Goal: Obtain resource: Download file/media

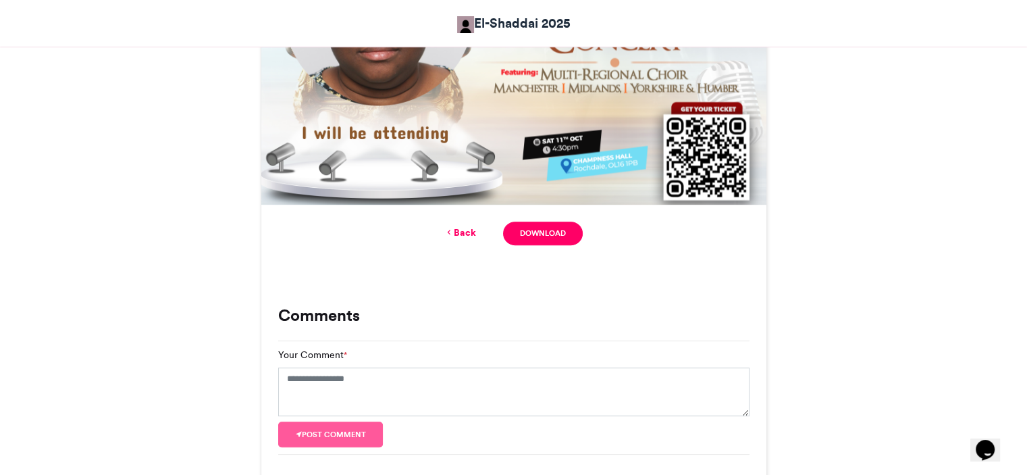
click at [866, 173] on div "El-Shaddai 2025 El-Shaddai 2025 23 hrs ago 93 Views 33 Entries 0 Comments Faceb…" at bounding box center [514, 62] width 770 height 845
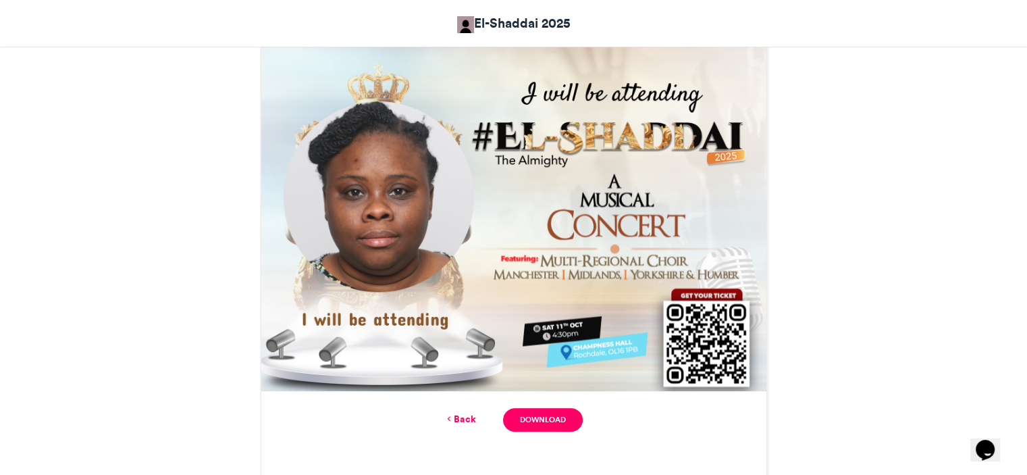
scroll to position [388, 0]
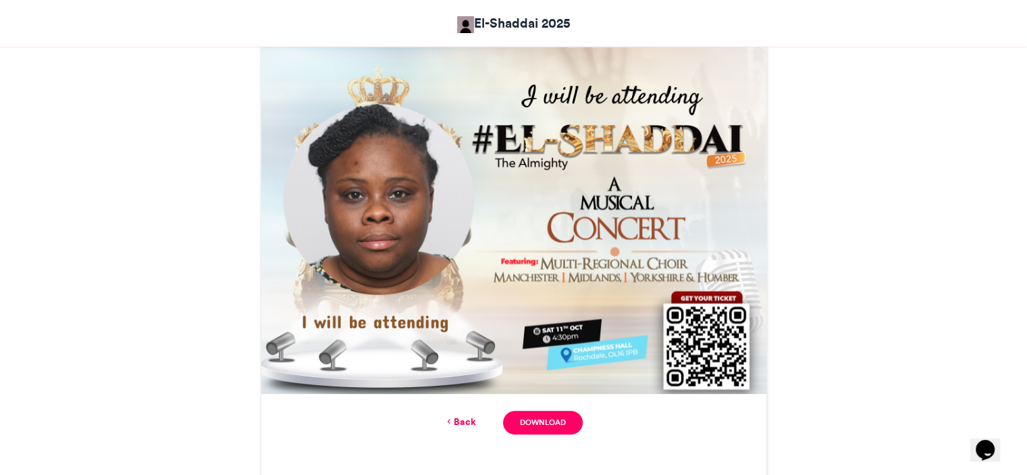
click at [464, 423] on link "Back" at bounding box center [460, 422] width 32 height 14
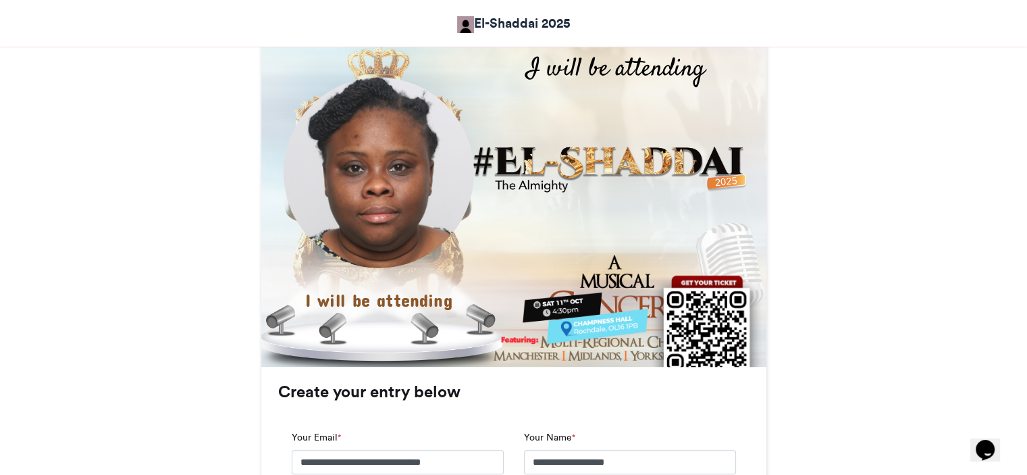
scroll to position [442, 0]
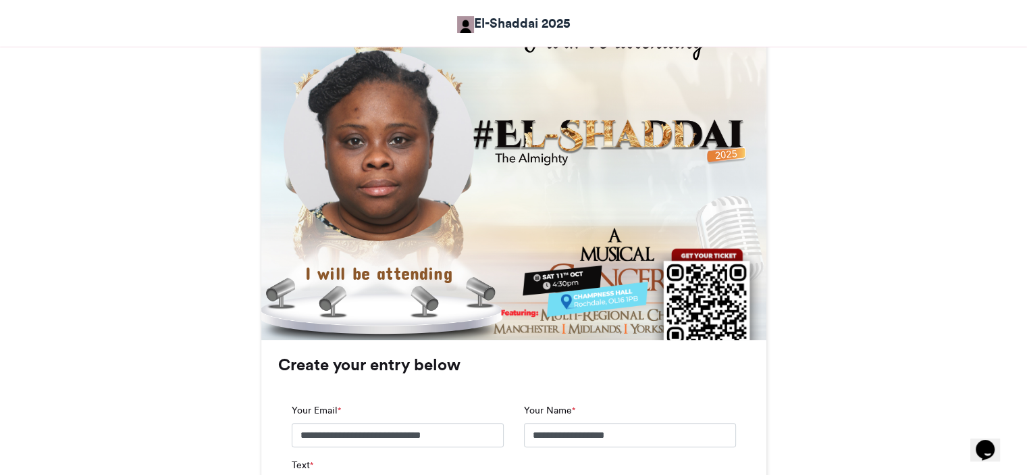
click at [415, 129] on img at bounding box center [378, 145] width 191 height 191
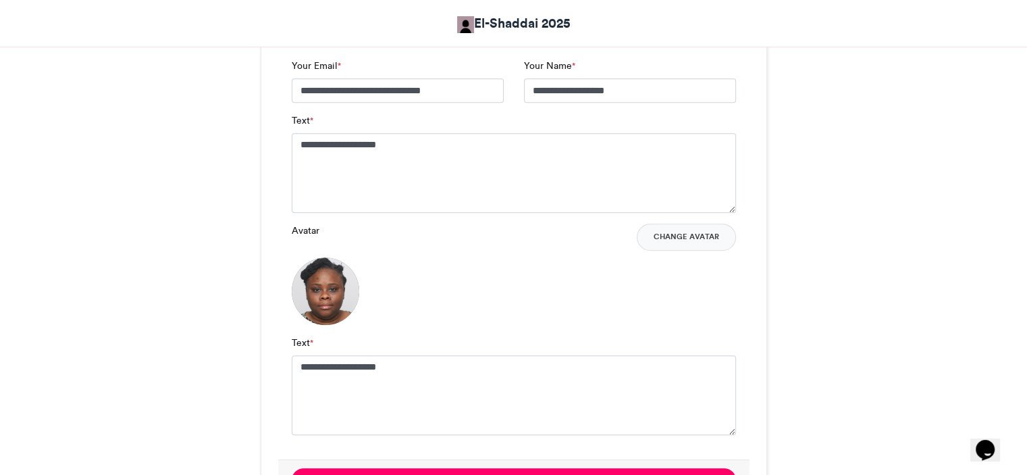
scroll to position [820, 0]
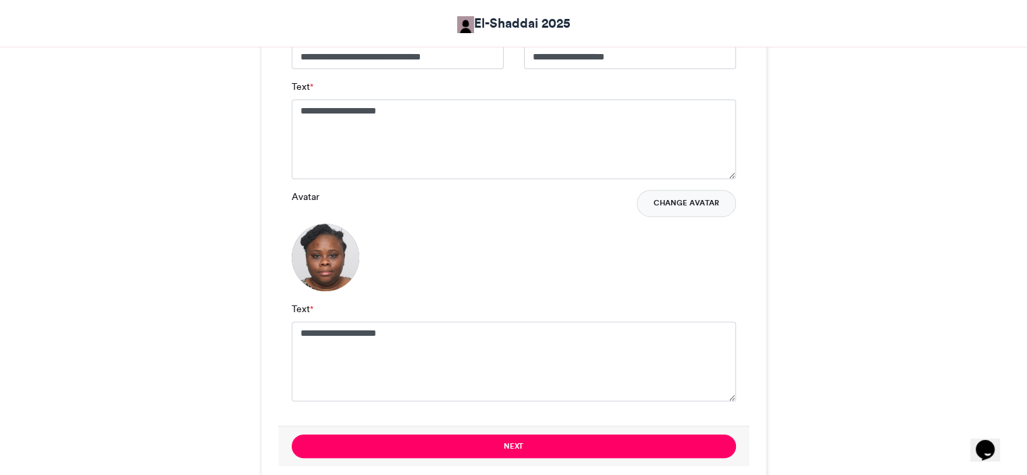
click at [665, 203] on button "Change Avatar" at bounding box center [686, 203] width 99 height 27
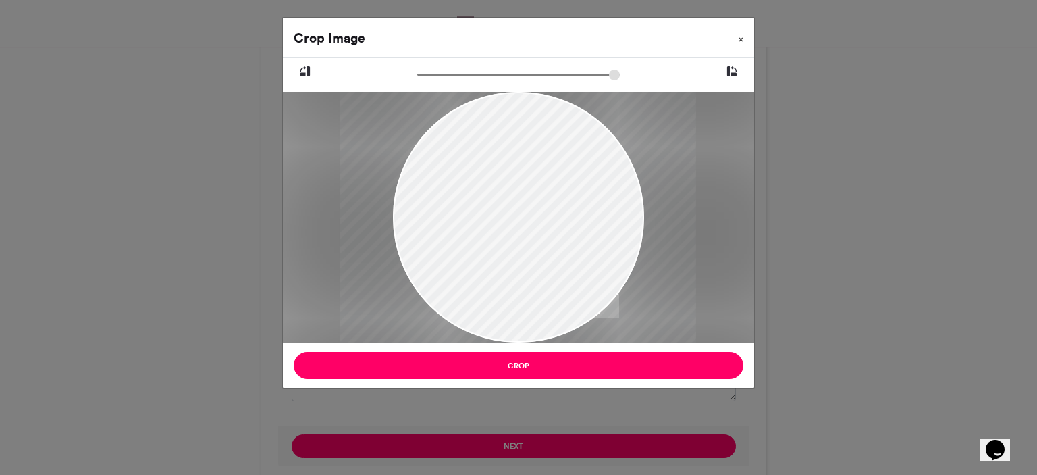
click at [738, 38] on button "×" at bounding box center [741, 37] width 26 height 38
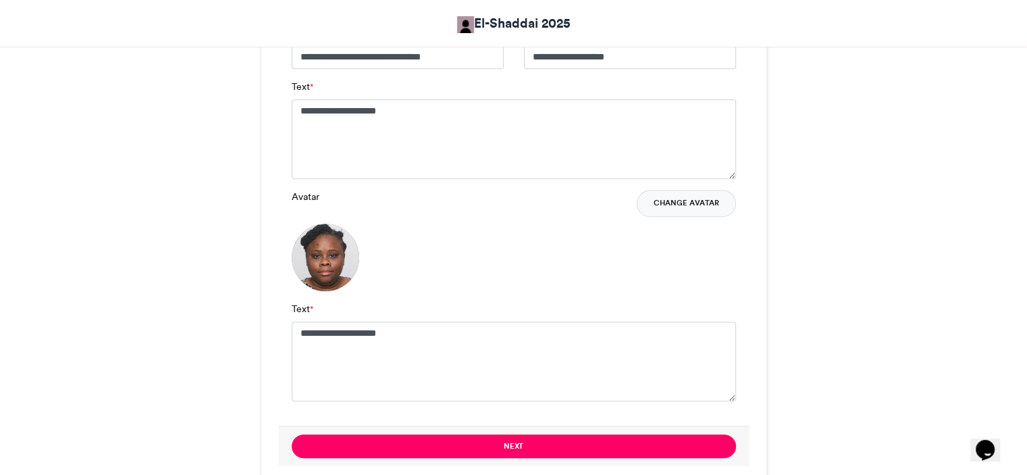
click at [702, 205] on button "Change Avatar" at bounding box center [686, 203] width 99 height 27
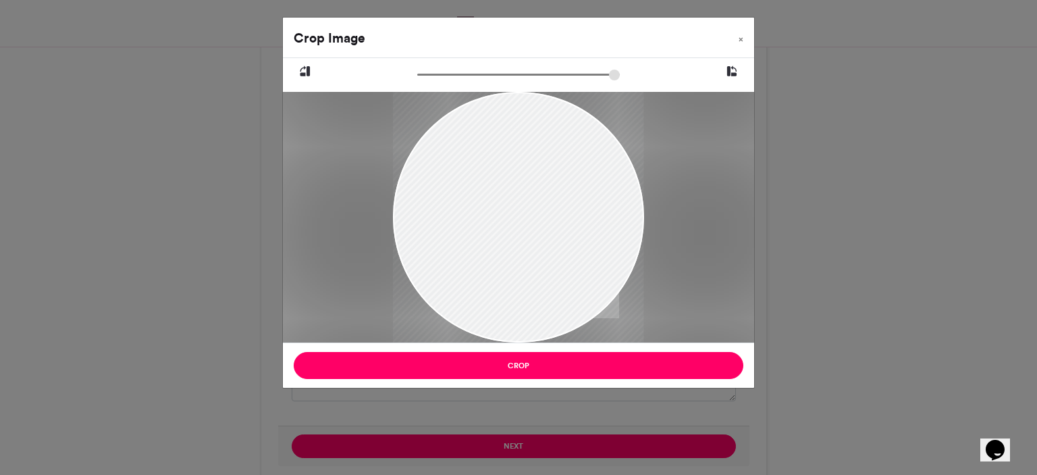
click at [508, 244] on div at bounding box center [518, 222] width 251 height 313
drag, startPoint x: 517, startPoint y: 255, endPoint x: 511, endPoint y: 252, distance: 7.6
click at [511, 252] on div at bounding box center [518, 218] width 251 height 313
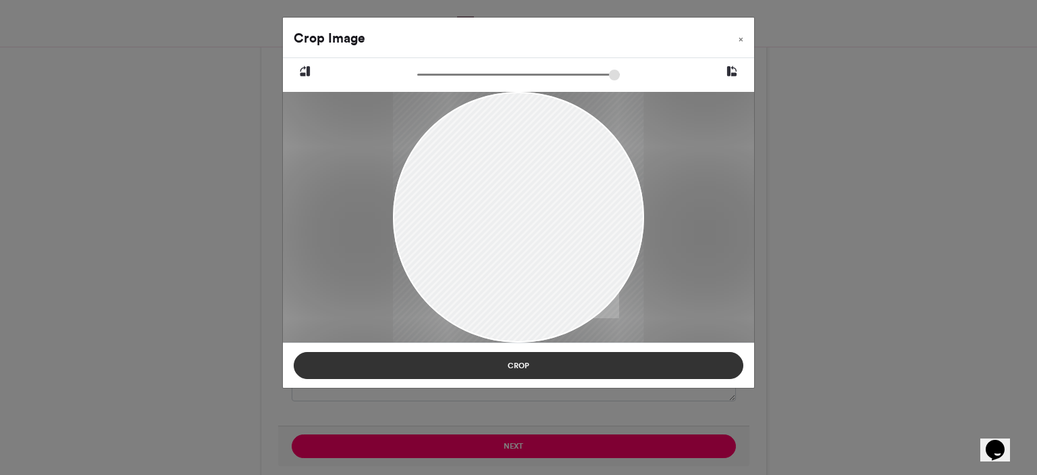
click at [527, 367] on button "Crop" at bounding box center [519, 365] width 450 height 27
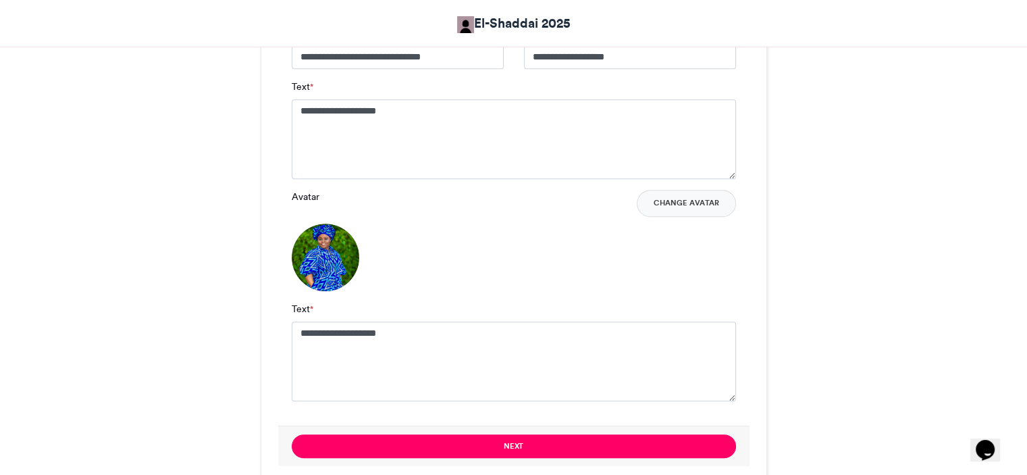
click at [798, 194] on div "El-Shaddai 2025 El-Shaddai 2025 23 hrs ago 93 Views 33 Entries 0 Comments Faceb…" at bounding box center [514, 51] width 770 height 1309
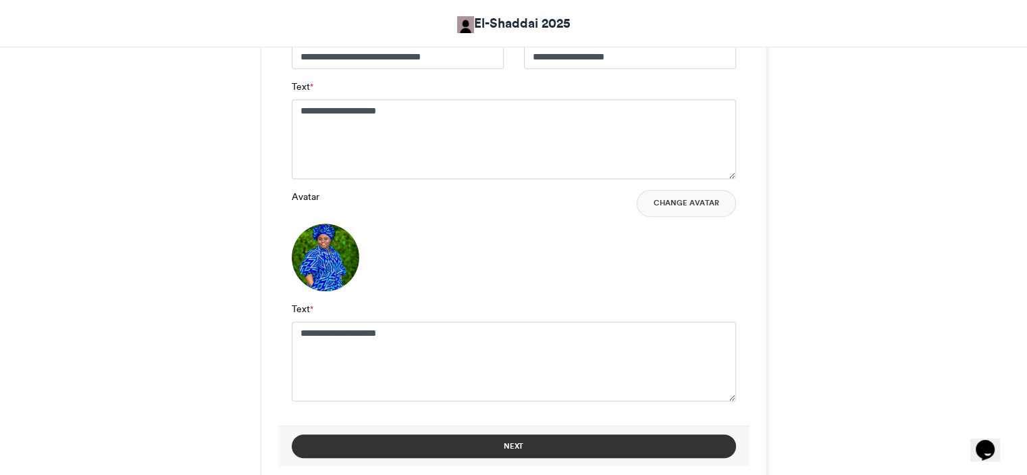
click at [531, 437] on button "Next" at bounding box center [514, 446] width 444 height 24
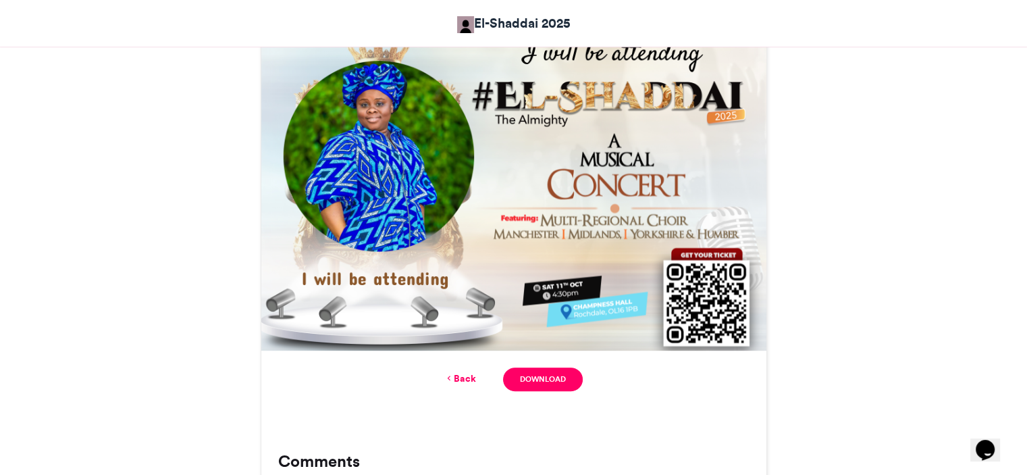
scroll to position [773, 0]
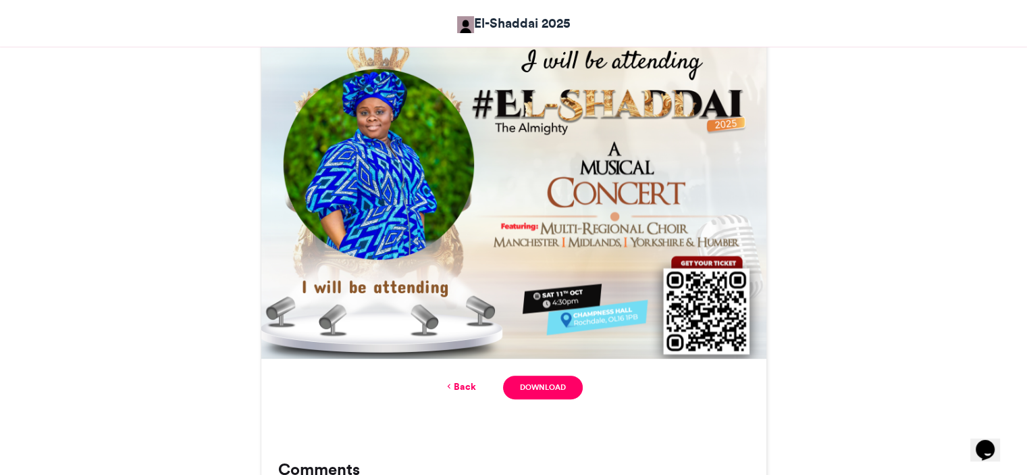
scroll to position [394, 0]
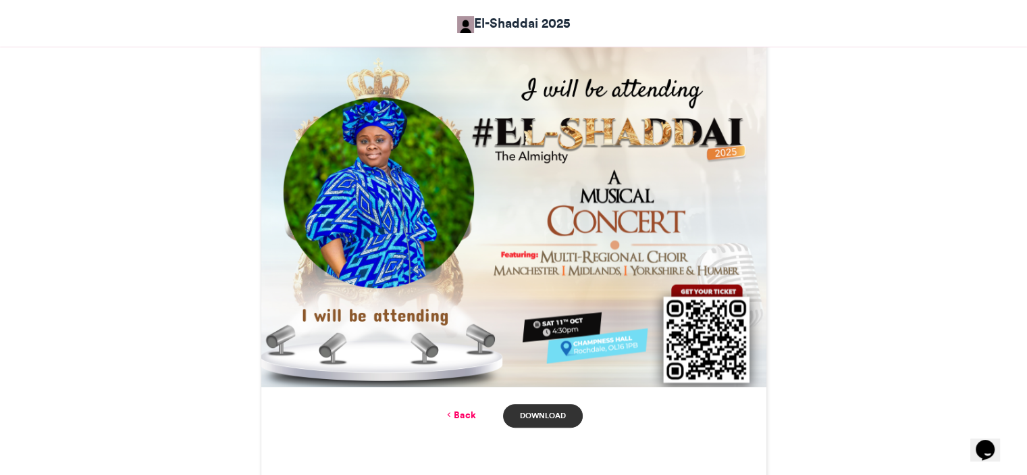
click at [553, 410] on link "Download" at bounding box center [542, 416] width 79 height 24
